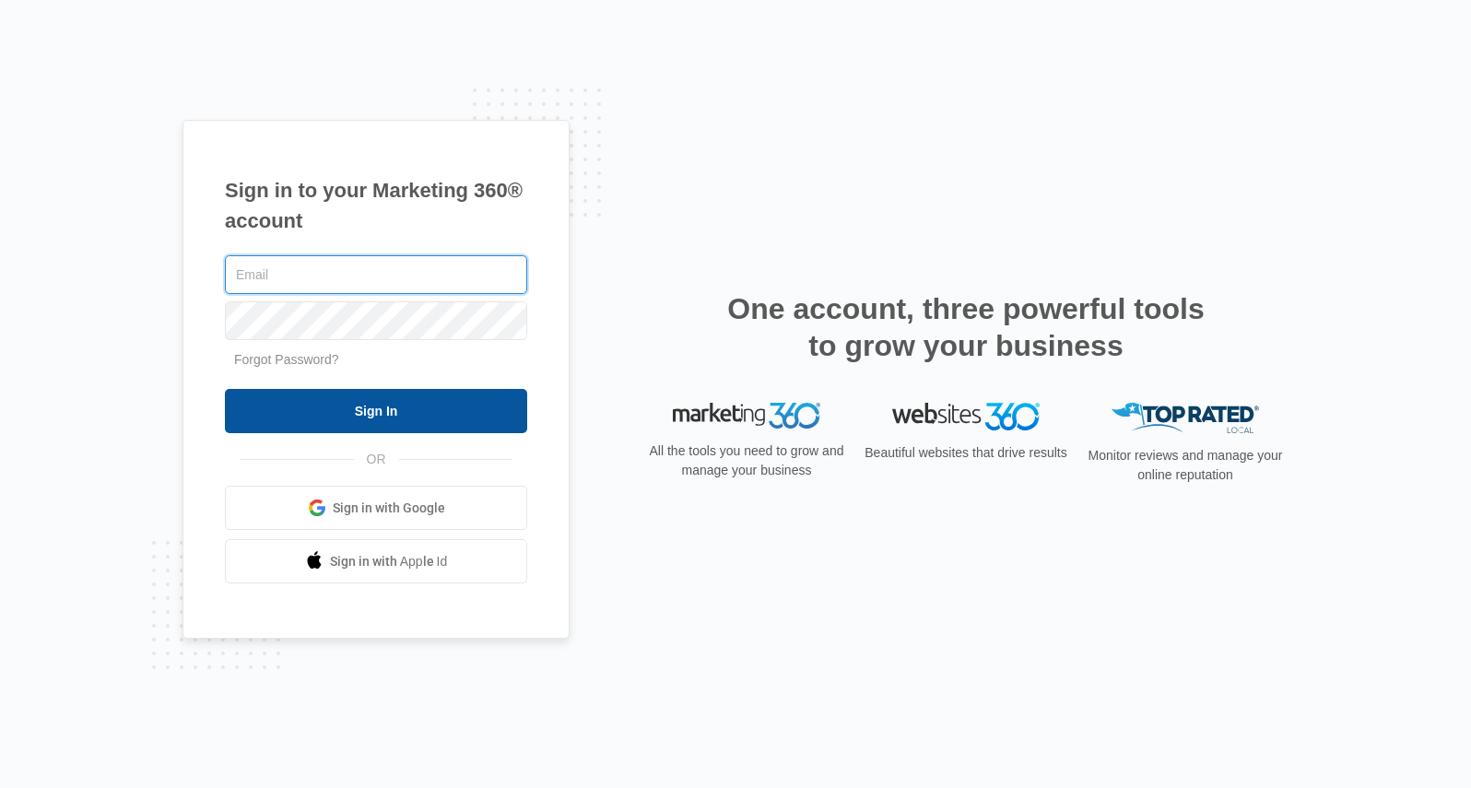
type input "[EMAIL_ADDRESS][DOMAIN_NAME]"
click at [373, 410] on input "Sign In" at bounding box center [376, 411] width 302 height 44
